Goal: Check status: Check status

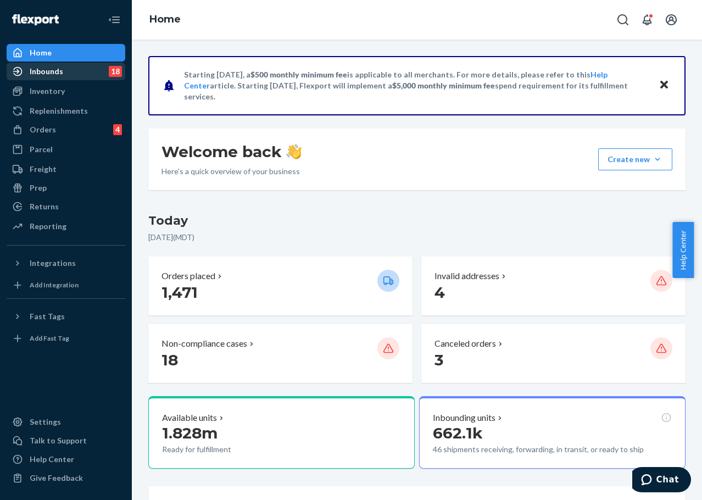
click at [78, 79] on div "Inbounds 18" at bounding box center [66, 71] width 117 height 15
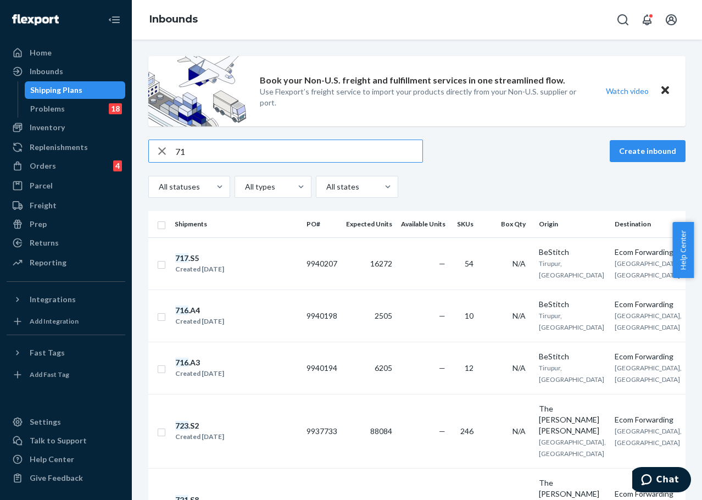
type input "7"
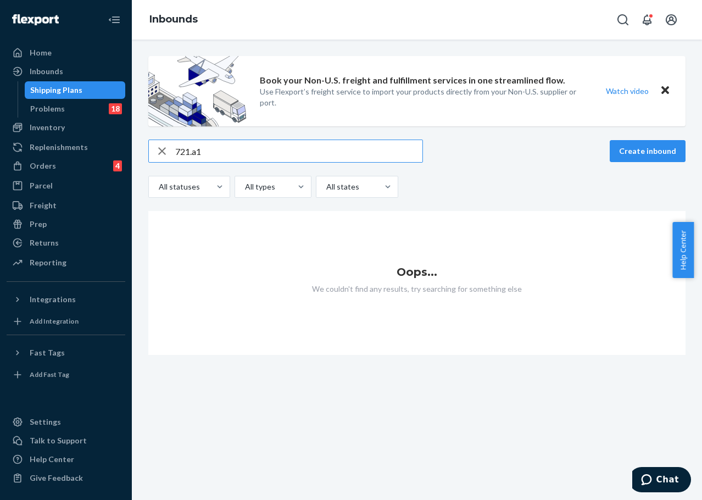
click at [254, 152] on input "721.a1" at bounding box center [298, 151] width 247 height 22
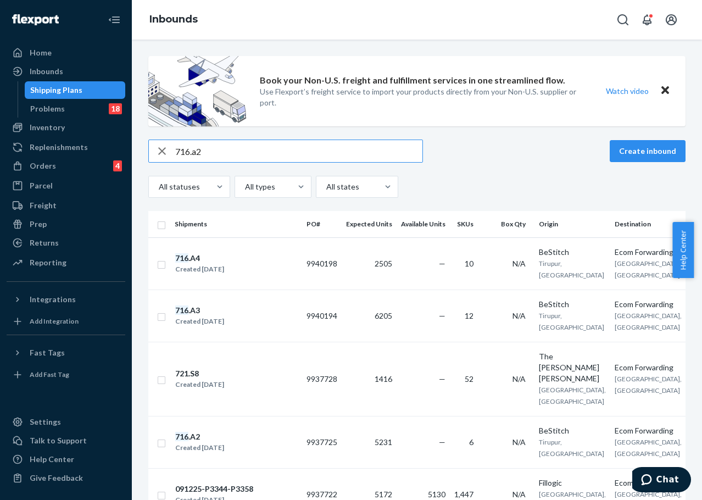
click at [223, 155] on input "716.a2" at bounding box center [298, 151] width 247 height 22
click at [220, 159] on input "716.a2" at bounding box center [298, 151] width 247 height 22
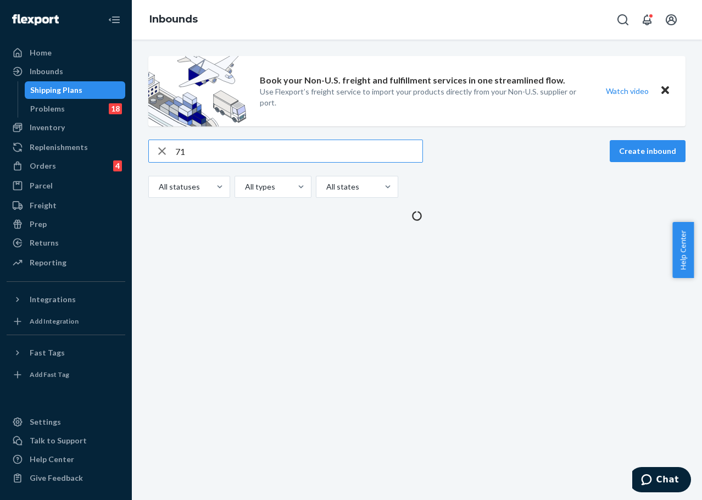
type input "7"
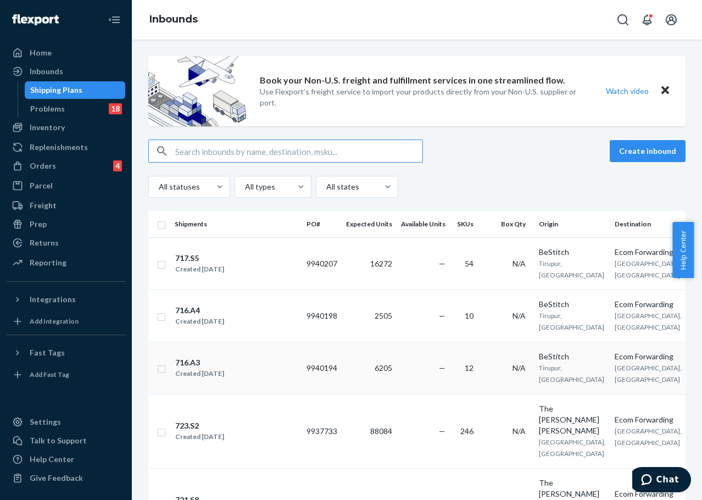
click at [484, 366] on td "N/A" at bounding box center [509, 368] width 52 height 52
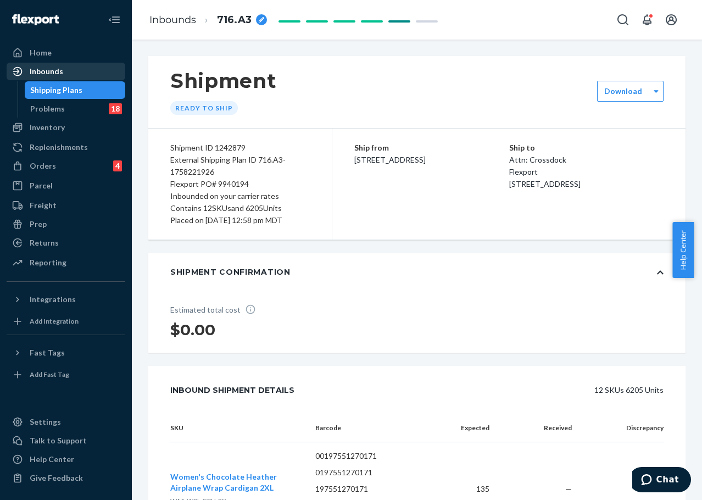
click at [56, 75] on div "Inbounds" at bounding box center [47, 71] width 34 height 11
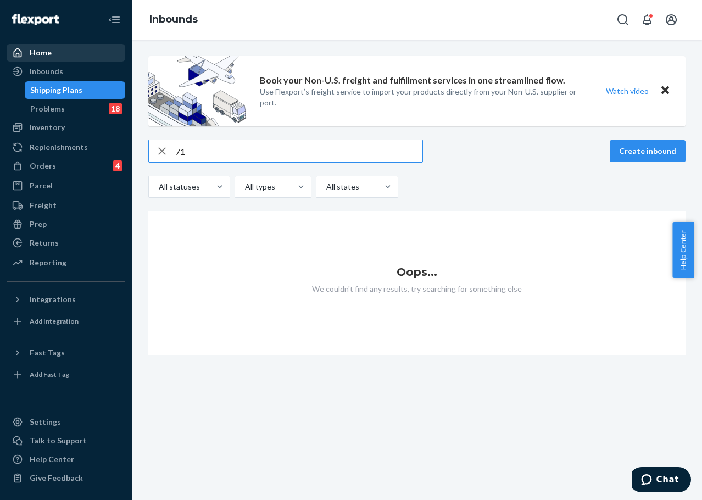
type input "7"
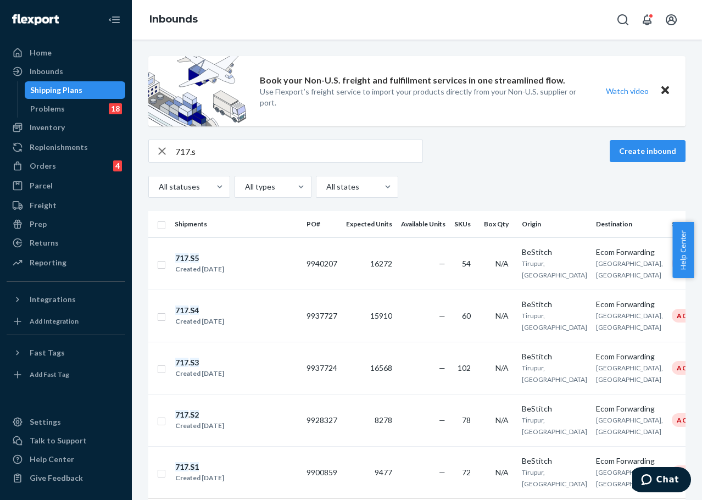
click at [237, 154] on input "717.s" at bounding box center [298, 151] width 247 height 22
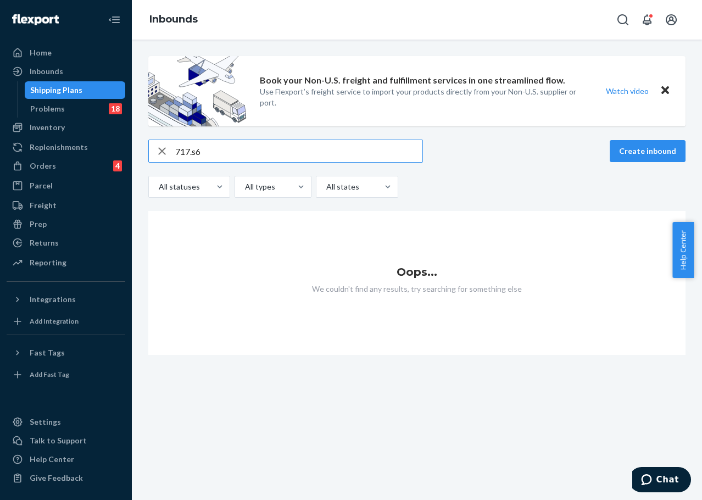
click at [232, 148] on input "717.s6" at bounding box center [298, 151] width 247 height 22
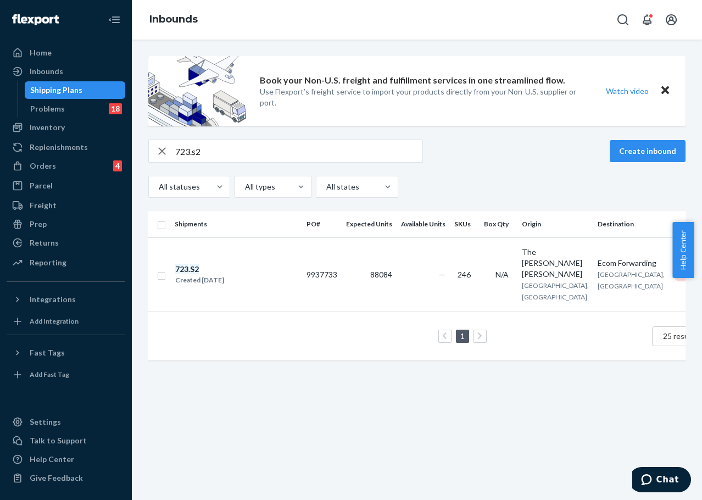
click at [278, 150] on input "723.s2" at bounding box center [298, 151] width 247 height 22
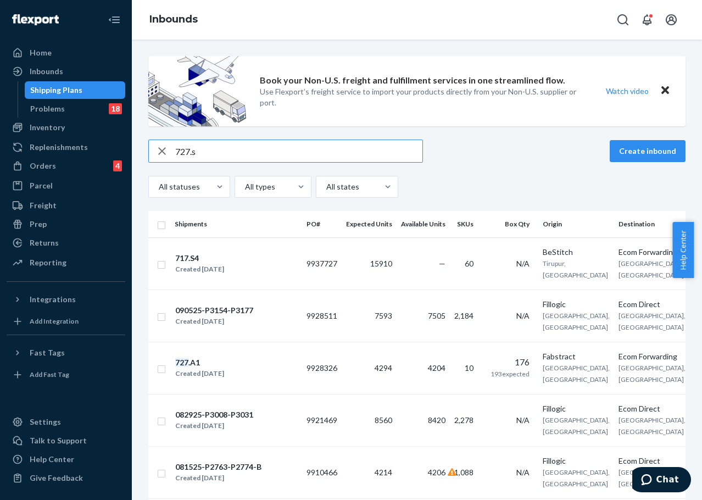
click at [224, 154] on input "727.s" at bounding box center [298, 151] width 247 height 22
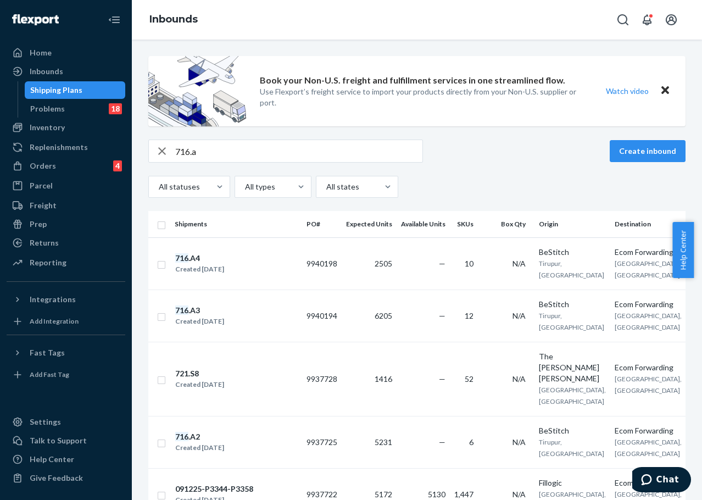
click at [306, 156] on input "716.a" at bounding box center [298, 151] width 247 height 22
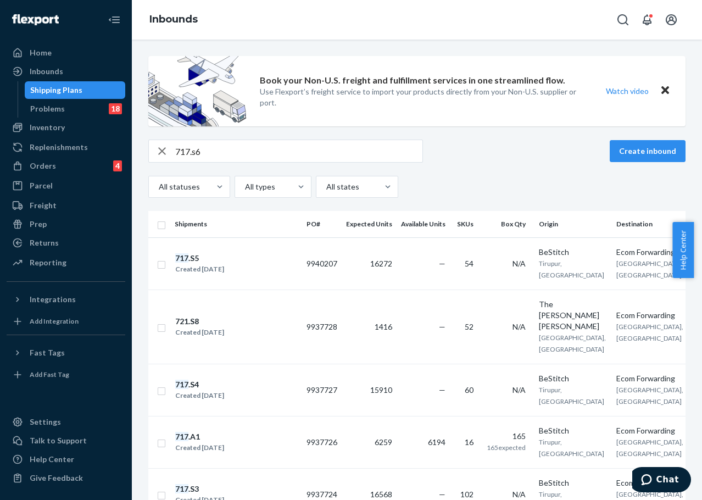
click at [259, 155] on input "717.s6" at bounding box center [298, 151] width 247 height 22
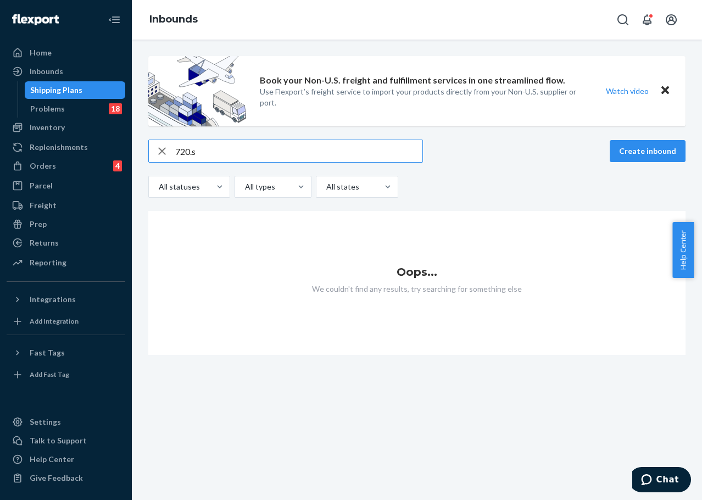
type input "720.s"
